Goal: Task Accomplishment & Management: Complete application form

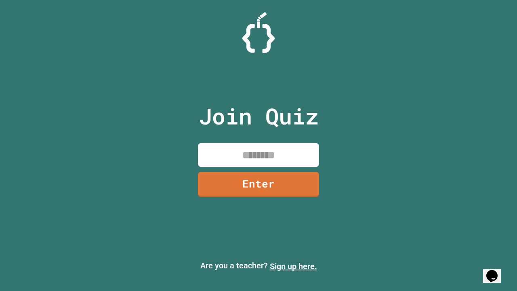
click at [293, 266] on link "Sign up here." at bounding box center [293, 266] width 47 height 10
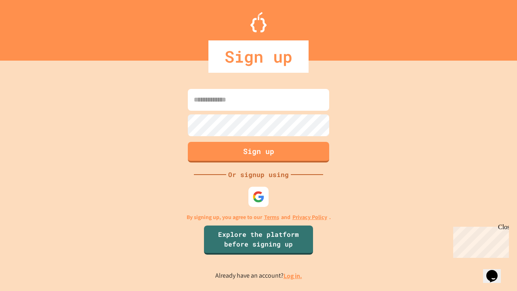
click at [293, 276] on link "Log in." at bounding box center [293, 275] width 19 height 8
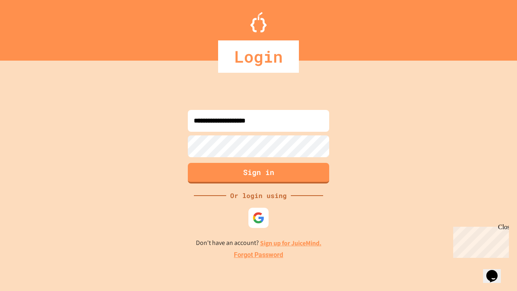
type input "**********"
